Goal: Information Seeking & Learning: Learn about a topic

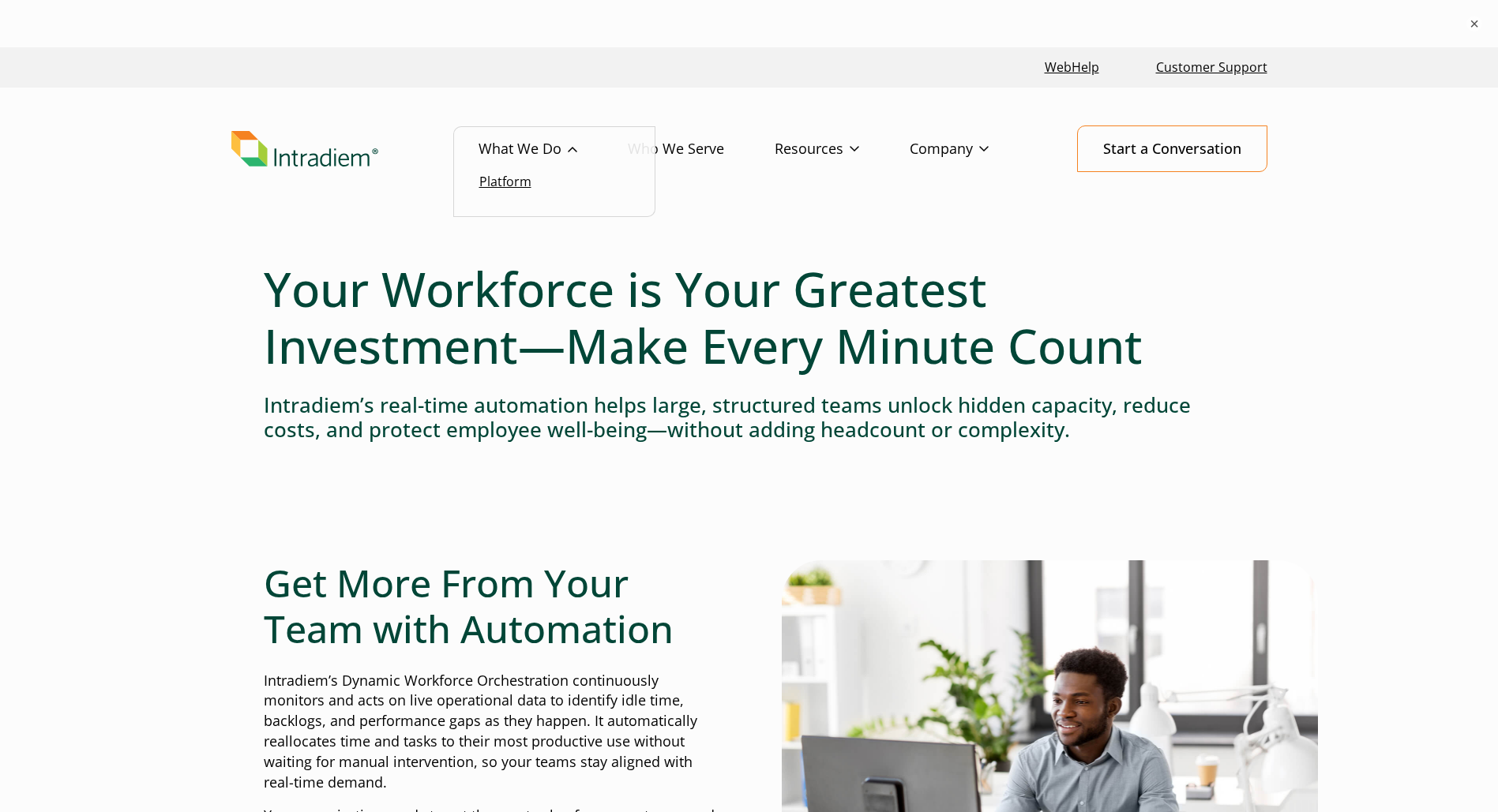
click at [513, 175] on link "Platform" at bounding box center [505, 182] width 52 height 18
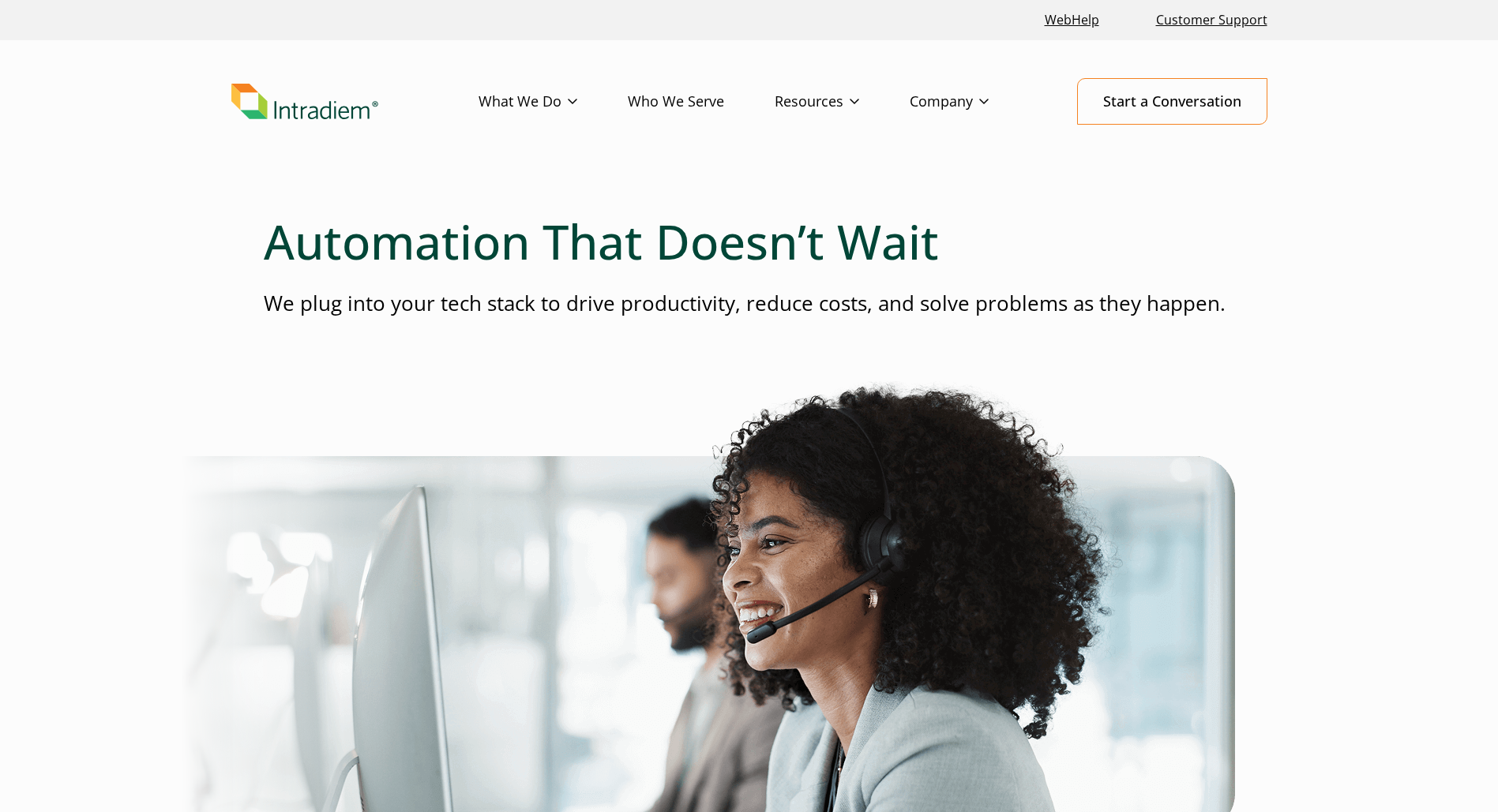
click at [1445, 1] on div "WebHelp Customer Support" at bounding box center [749, 20] width 1498 height 41
